Goal: Task Accomplishment & Management: Manage account settings

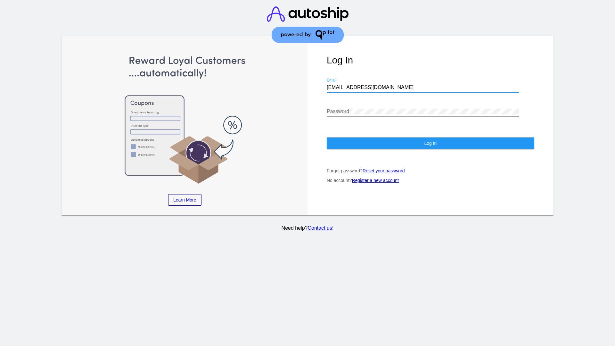
type input "[EMAIL_ADDRESS][DOMAIN_NAME]"
click at [430, 143] on span "Log In" at bounding box center [430, 143] width 12 height 5
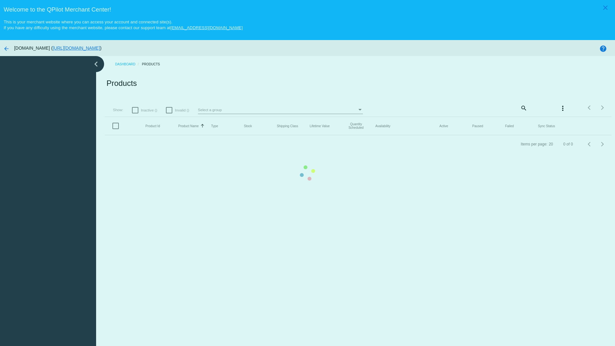
click at [145, 110] on span "Inactive ()" at bounding box center [149, 110] width 16 height 8
click at [135, 113] on input "Inactive ()" at bounding box center [135, 113] width 0 height 0
checkbox input "true"
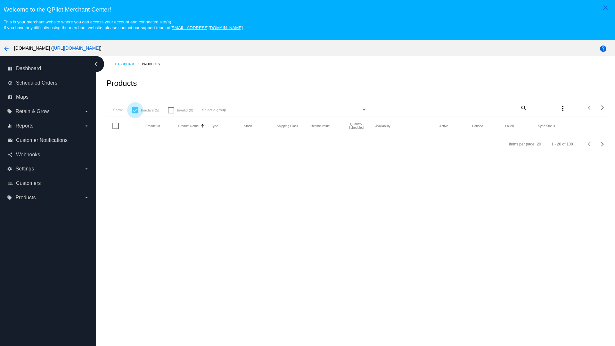
click at [520, 108] on mat-icon "search" at bounding box center [524, 108] width 8 height 10
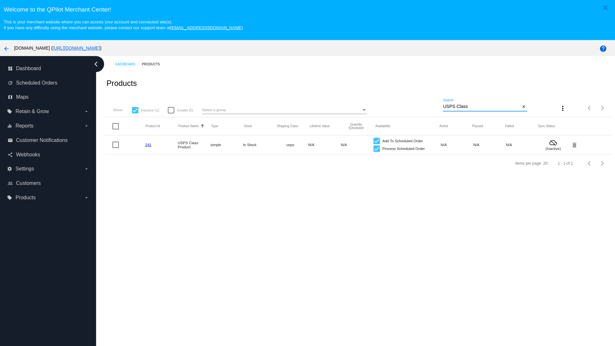
type input "Variable Enable"
